Goal: Transaction & Acquisition: Book appointment/travel/reservation

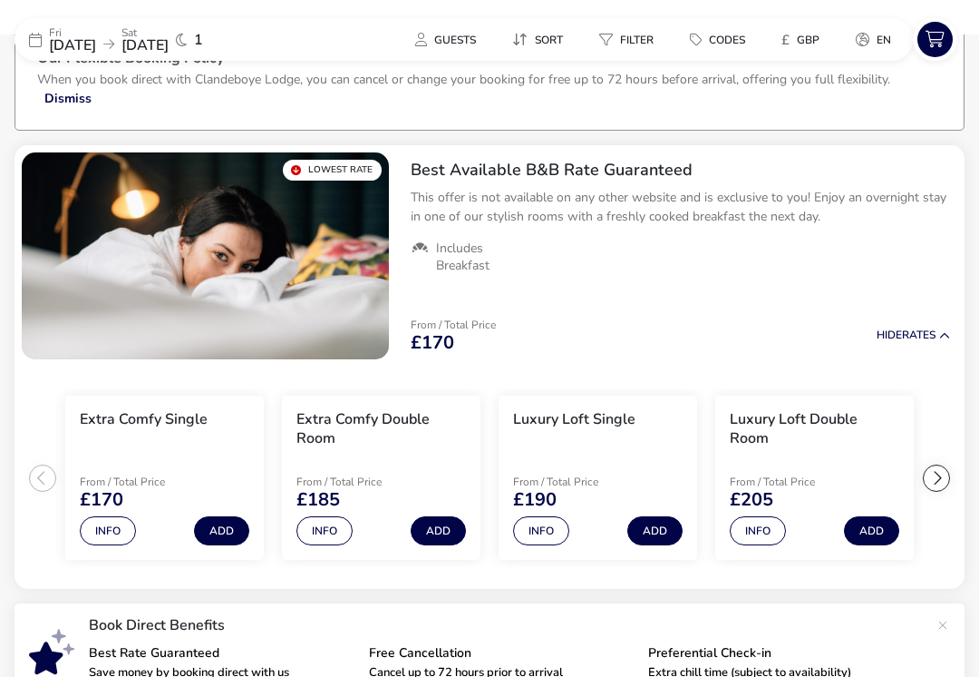
scroll to position [115, 0]
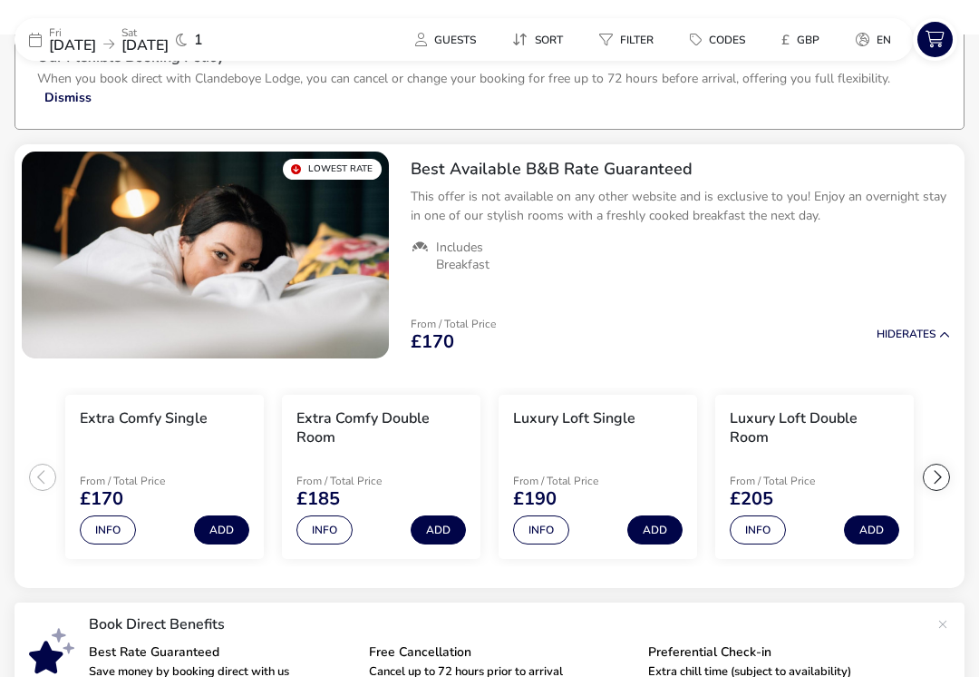
click at [149, 258] on img "1 / 1" at bounding box center [205, 254] width 367 height 207
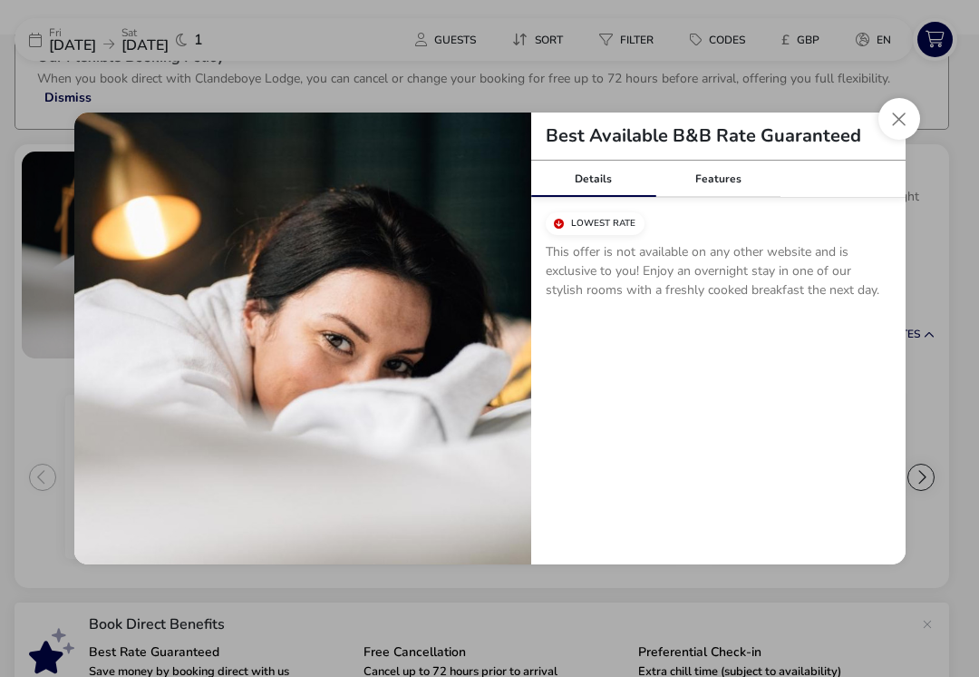
click at [716, 189] on div "Features" at bounding box center [718, 179] width 125 height 36
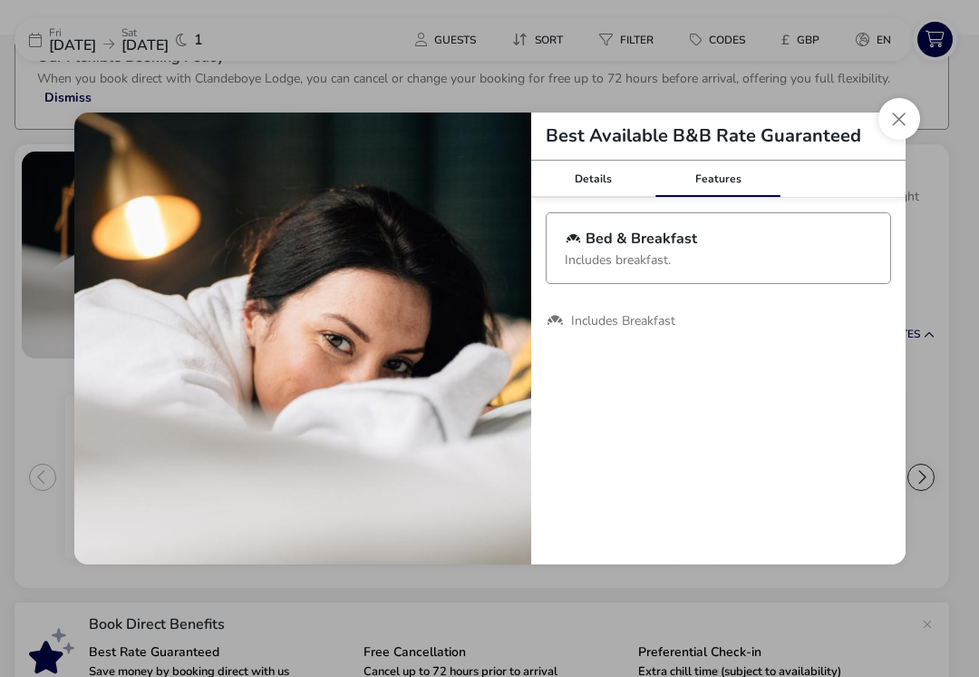
click at [908, 122] on button "Close modal" at bounding box center [900, 119] width 42 height 42
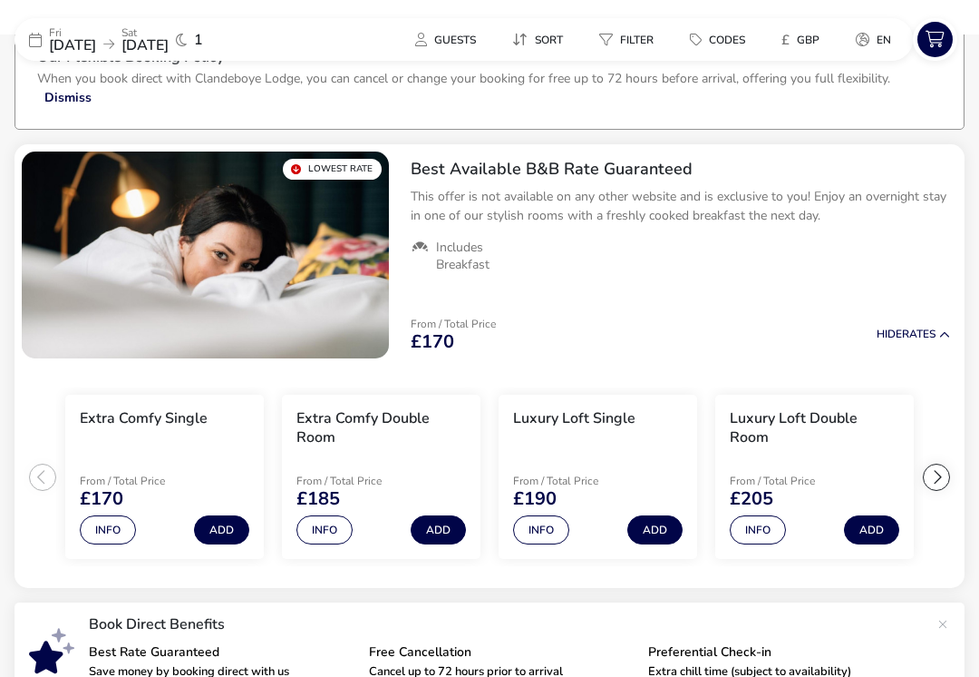
click at [317, 531] on button "Info" at bounding box center [325, 529] width 56 height 29
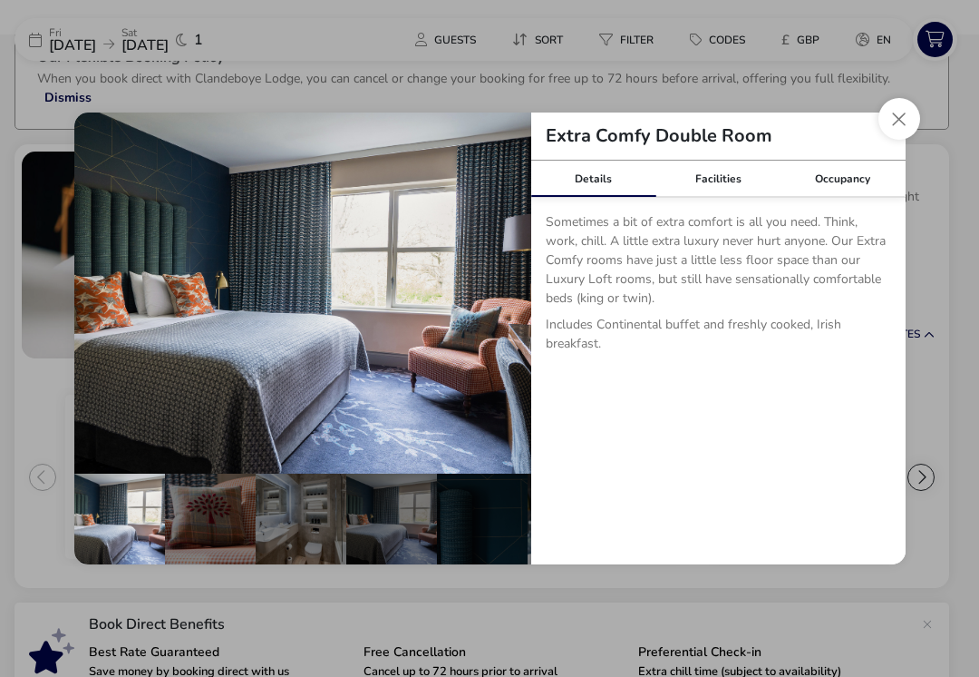
click at [507, 287] on button "details" at bounding box center [504, 293] width 36 height 36
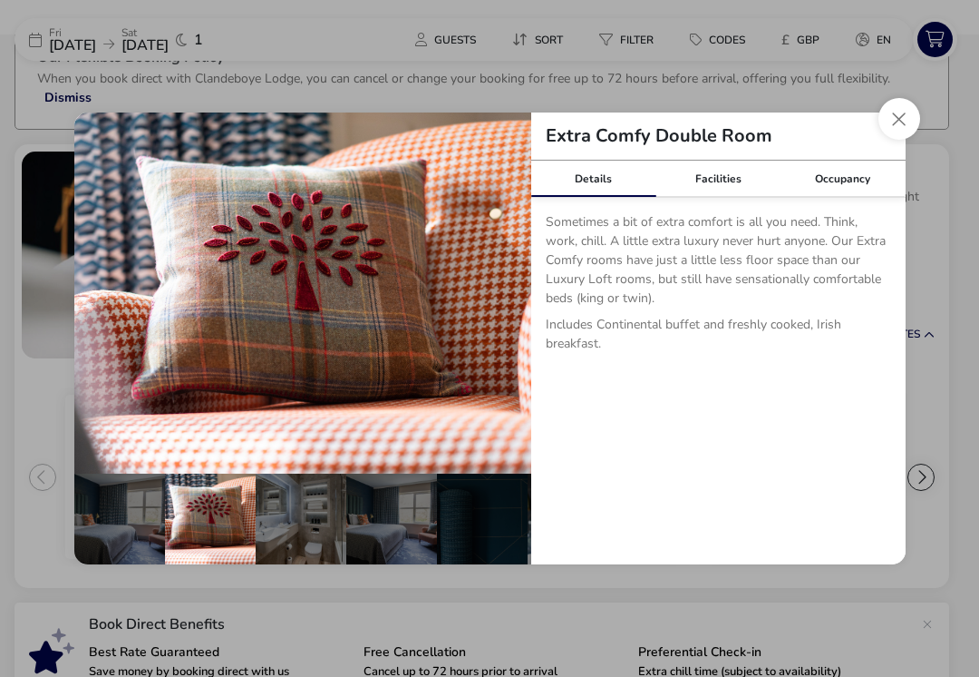
click at [502, 287] on button "details" at bounding box center [504, 293] width 36 height 36
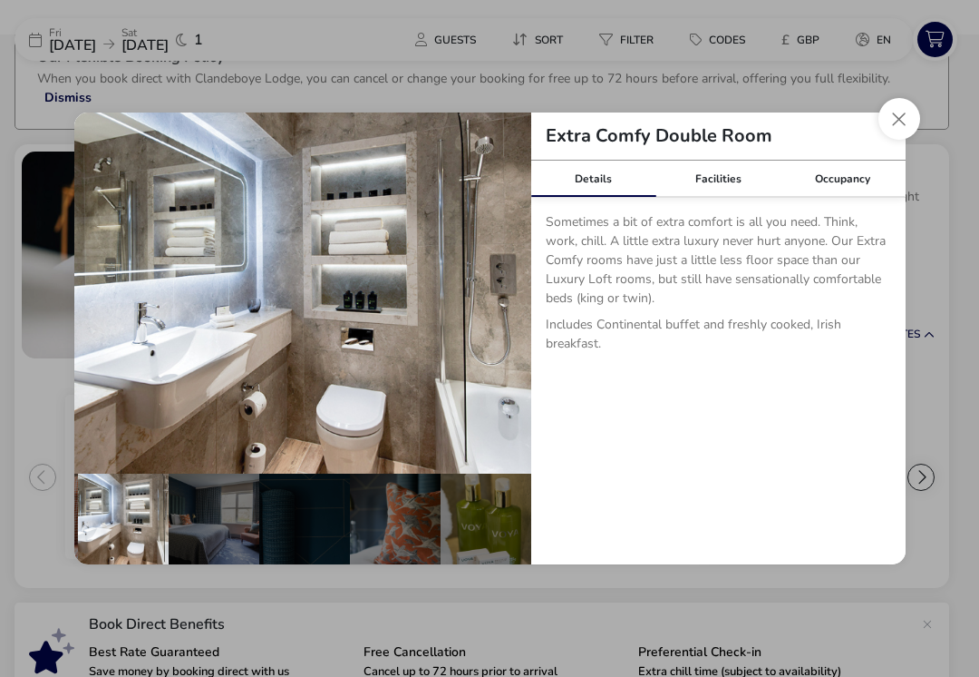
click at [506, 288] on button "details" at bounding box center [504, 293] width 36 height 36
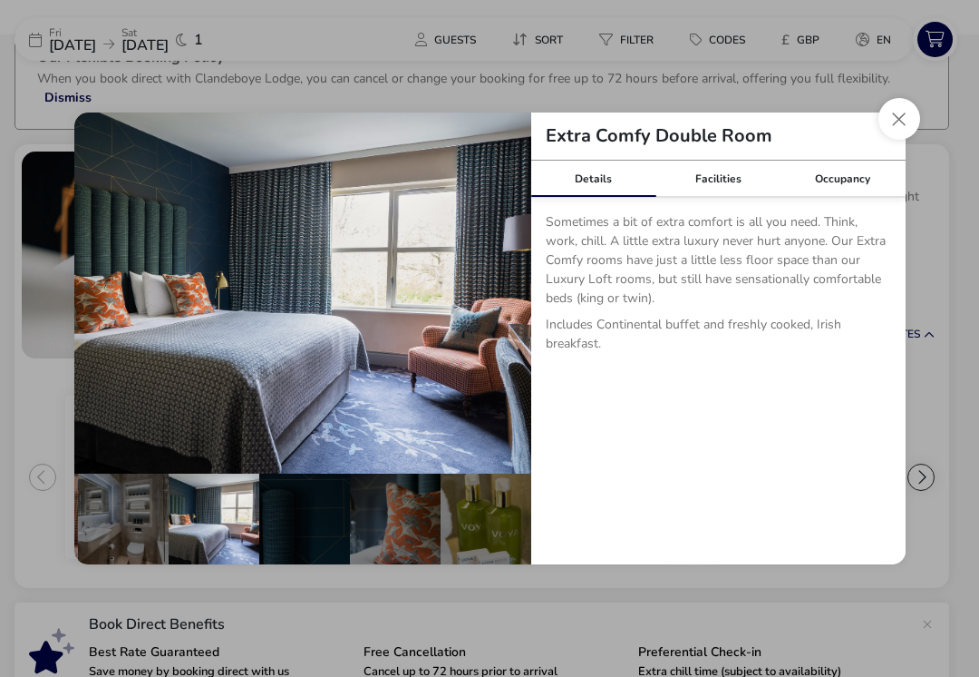
click at [107, 296] on button "details" at bounding box center [101, 293] width 36 height 36
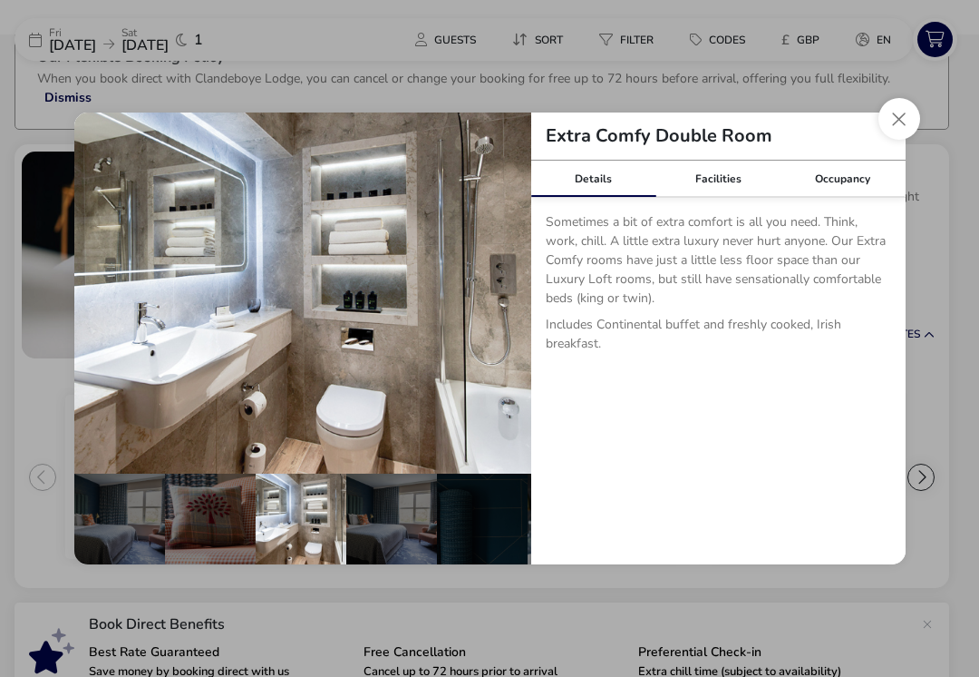
click at [495, 303] on button "details" at bounding box center [504, 293] width 36 height 36
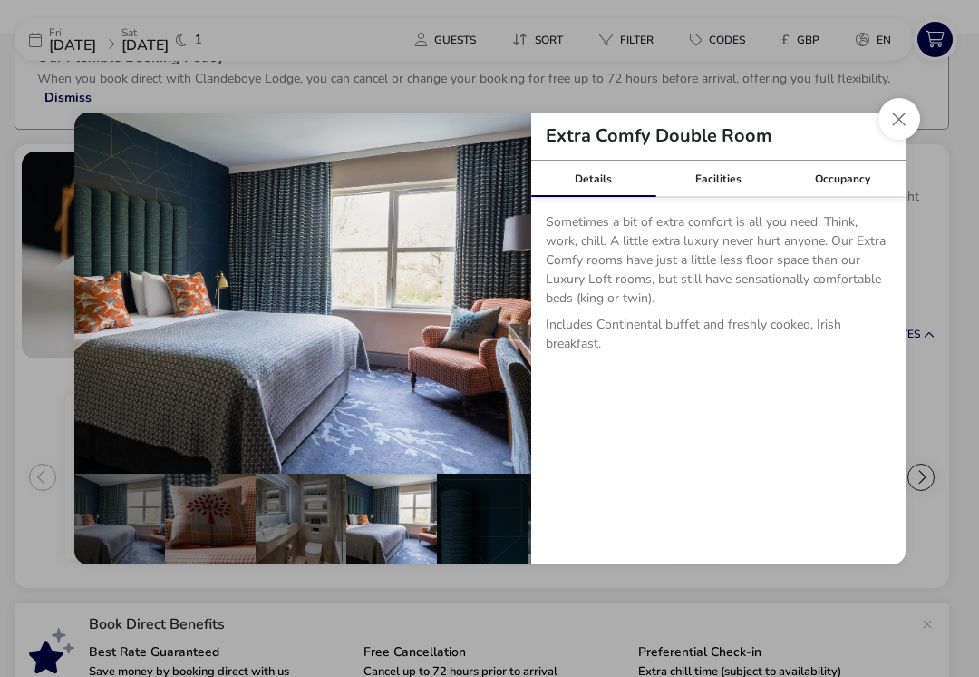
scroll to position [0, 178]
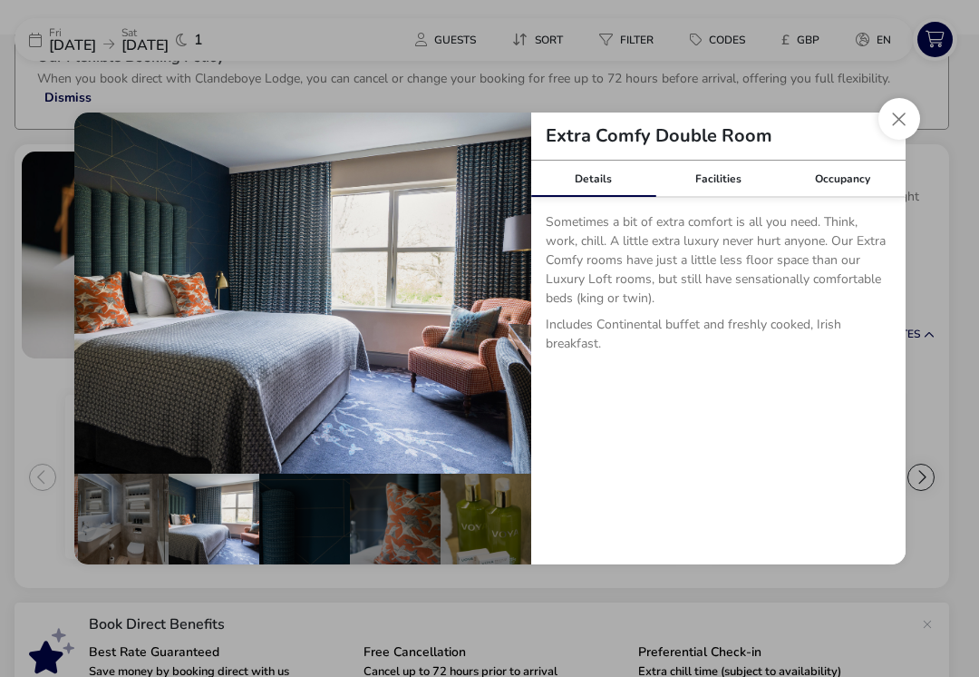
click at [511, 268] on img "details" at bounding box center [302, 292] width 457 height 361
click at [105, 289] on button "details" at bounding box center [101, 293] width 36 height 36
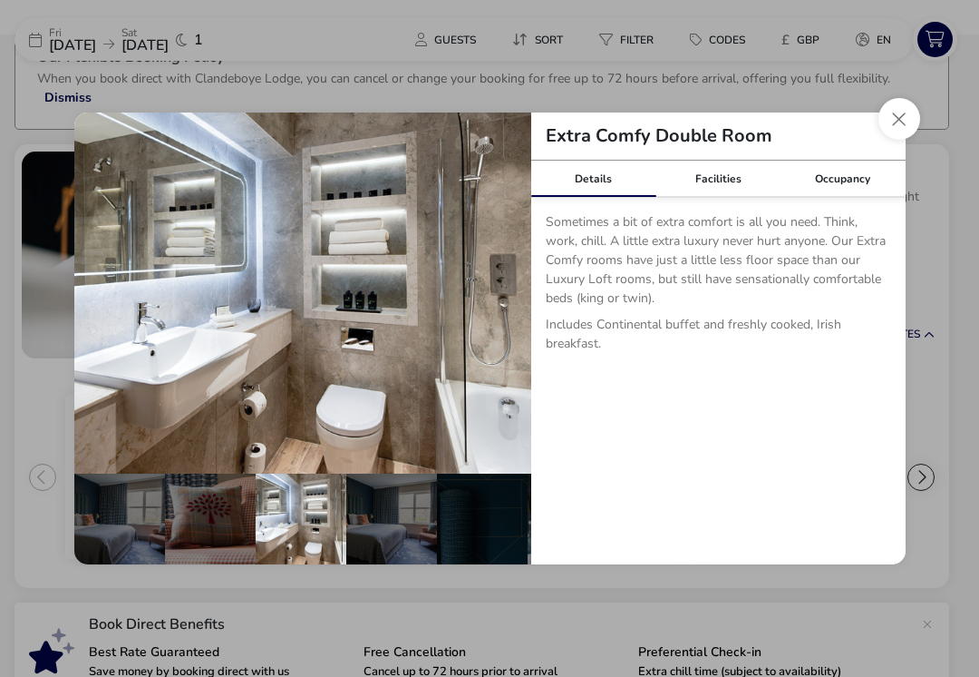
click at [105, 288] on button "details" at bounding box center [101, 293] width 36 height 36
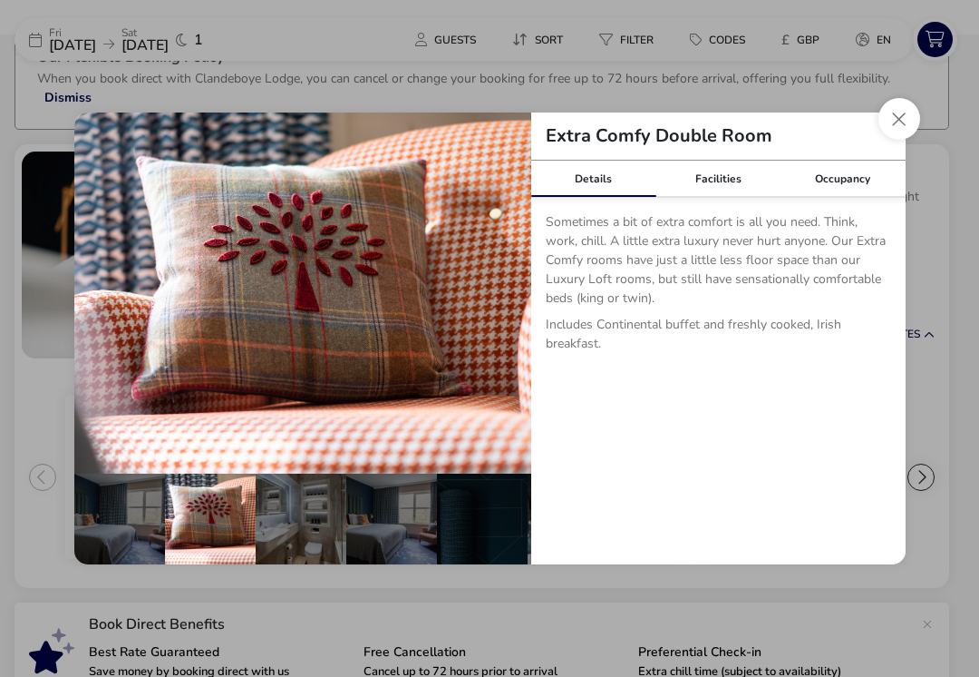
click at [101, 290] on button "details" at bounding box center [101, 293] width 36 height 36
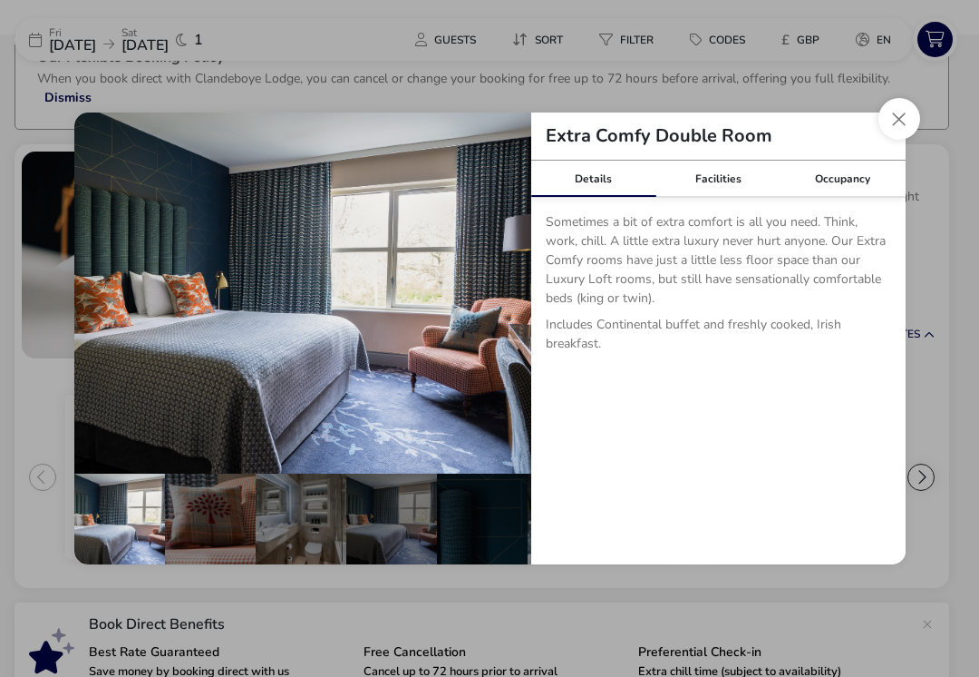
click at [885, 128] on button "Close dialog" at bounding box center [900, 119] width 42 height 42
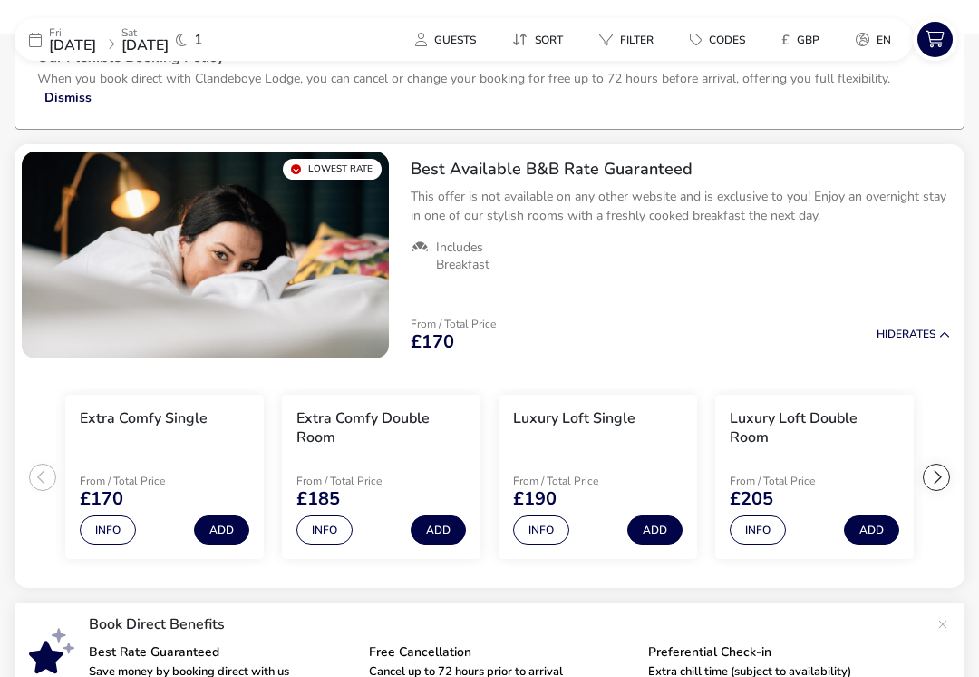
click at [938, 338] on button "Hide Rates" at bounding box center [913, 334] width 73 height 12
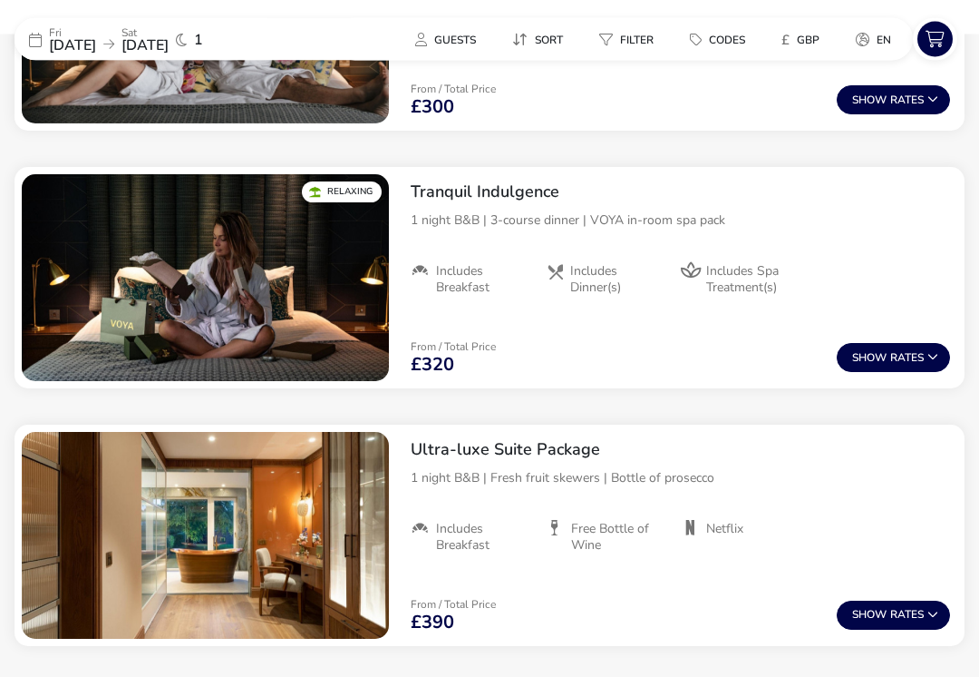
scroll to position [1041, 0]
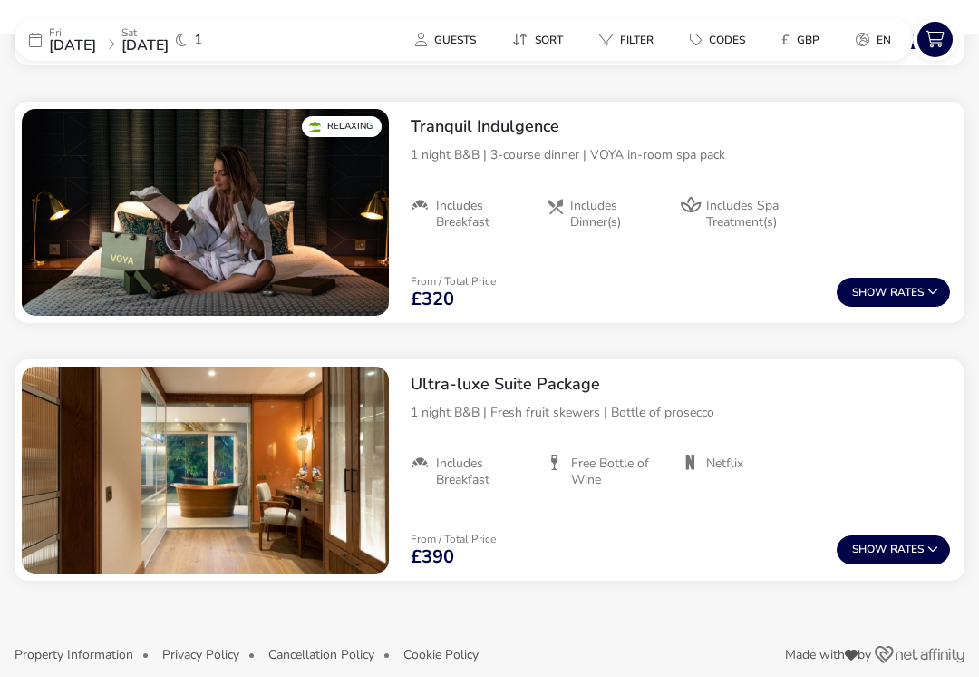
click at [211, 450] on img "1 / 1" at bounding box center [205, 469] width 367 height 207
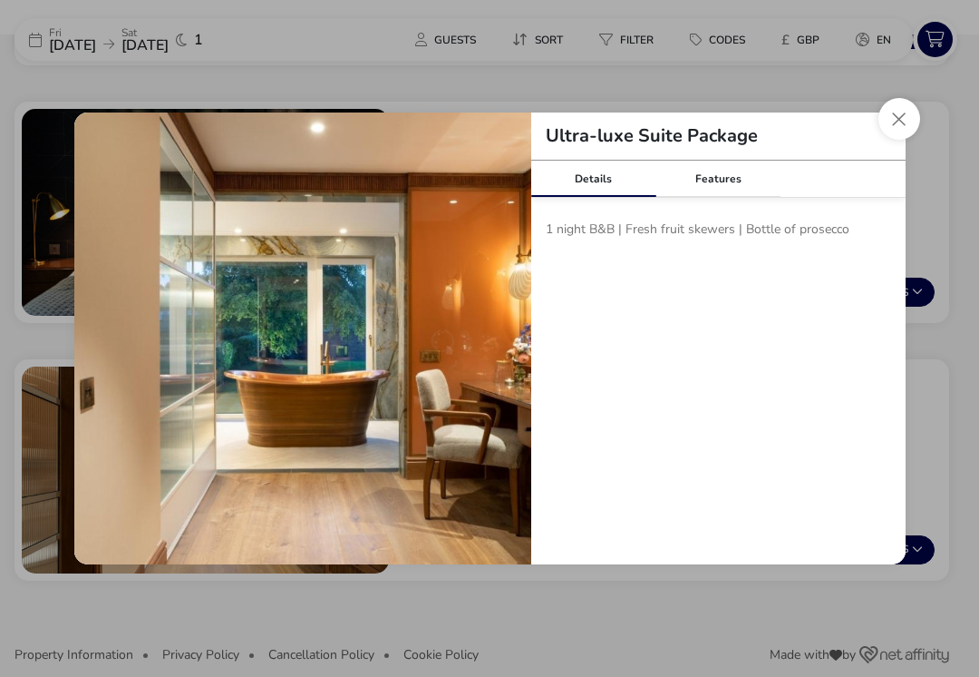
click at [723, 179] on div "Features" at bounding box center [718, 179] width 125 height 36
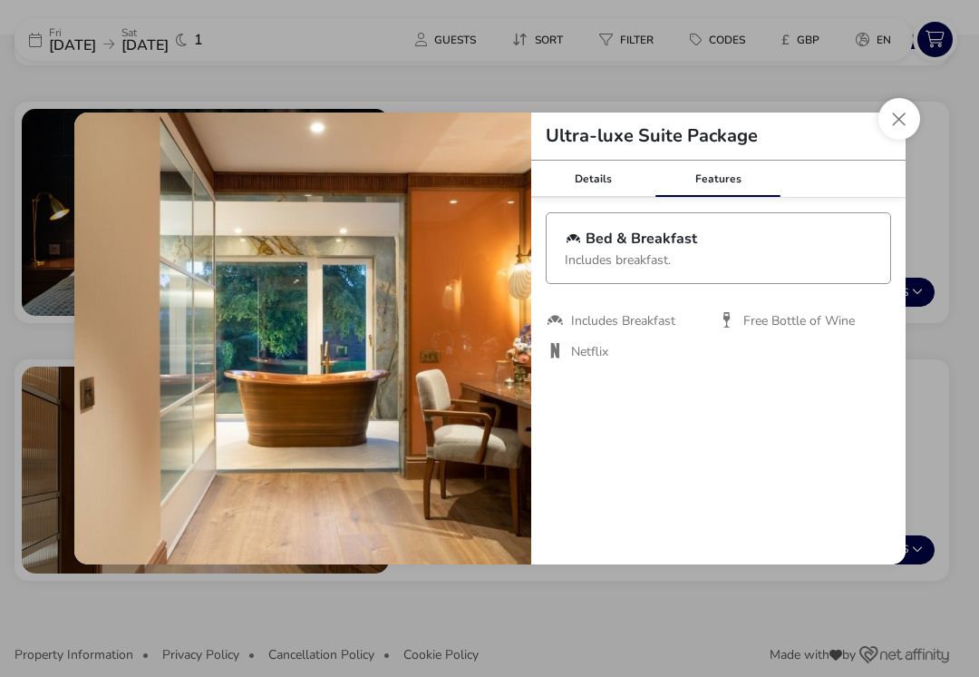
click at [886, 128] on button "Close modal" at bounding box center [900, 119] width 42 height 42
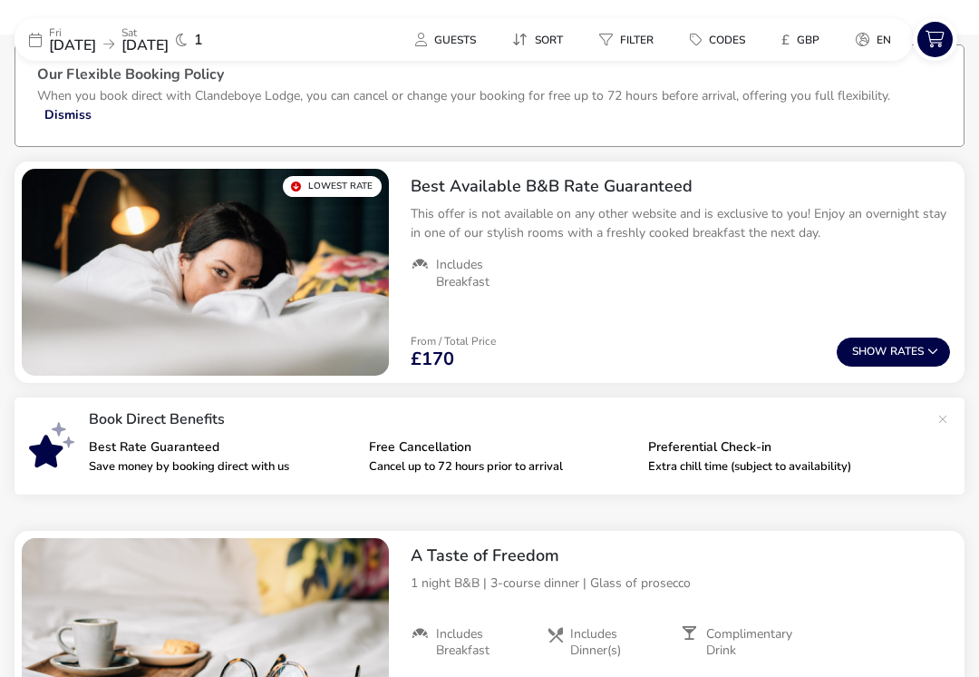
scroll to position [0, 0]
